Goal: Navigation & Orientation: Find specific page/section

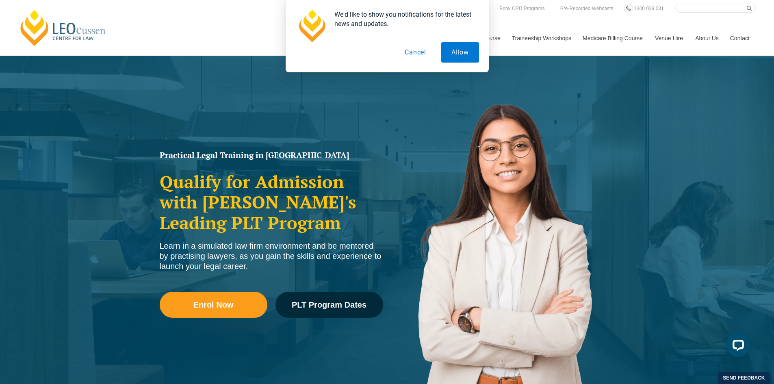
click at [371, 54] on button "Cancel" at bounding box center [416, 52] width 42 height 20
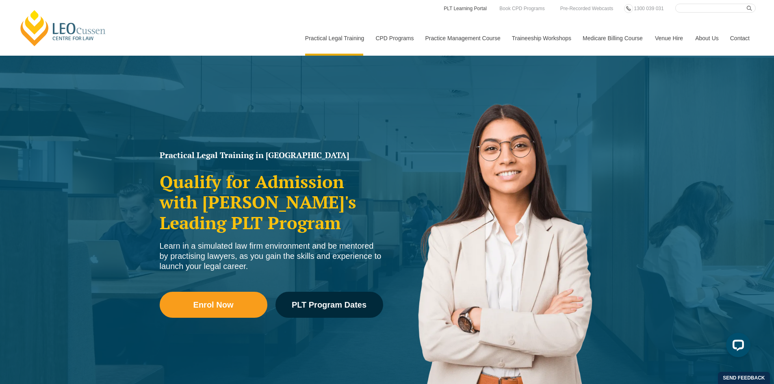
click at [371, 11] on link "PLT Learning Portal" at bounding box center [465, 8] width 45 height 9
